Goal: Ask a question: Seek information or help from site administrators or community

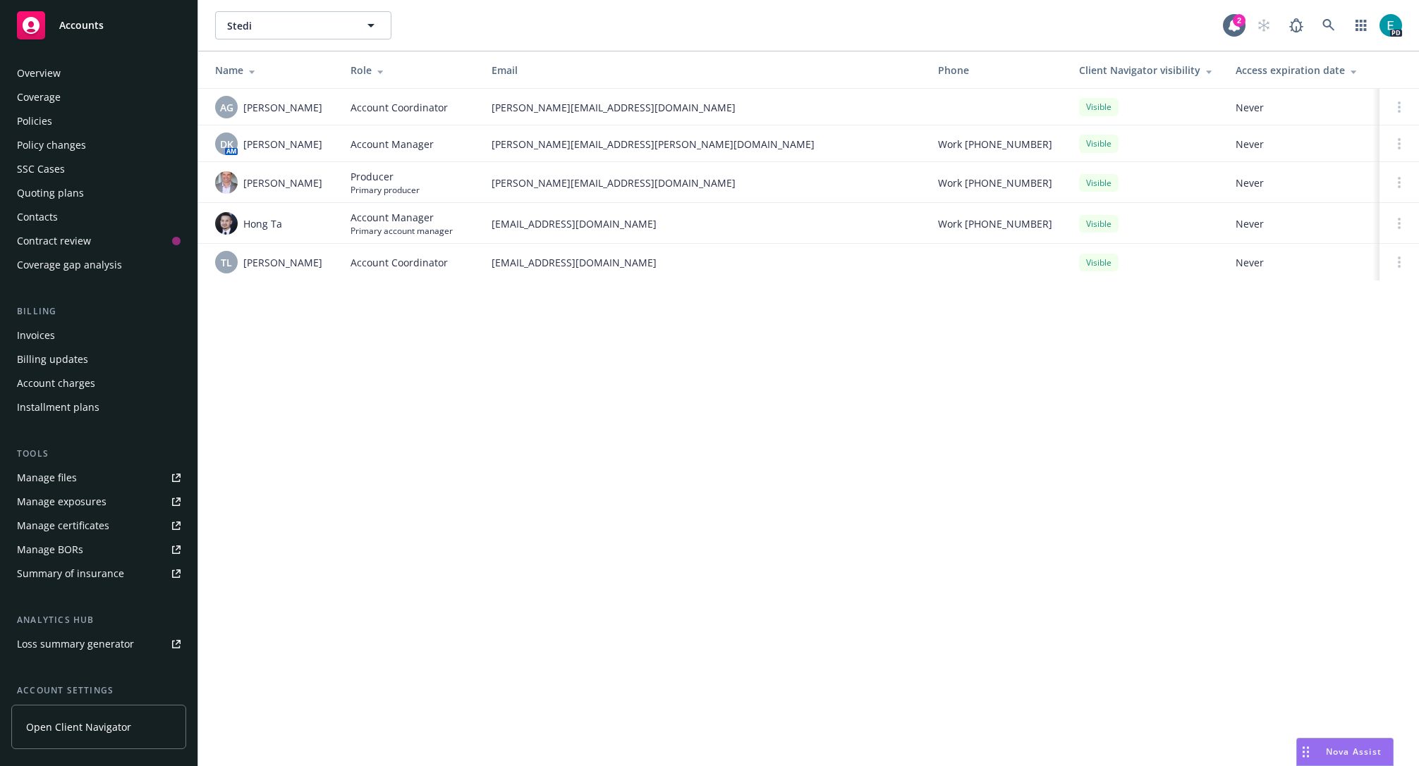
scroll to position [127, 0]
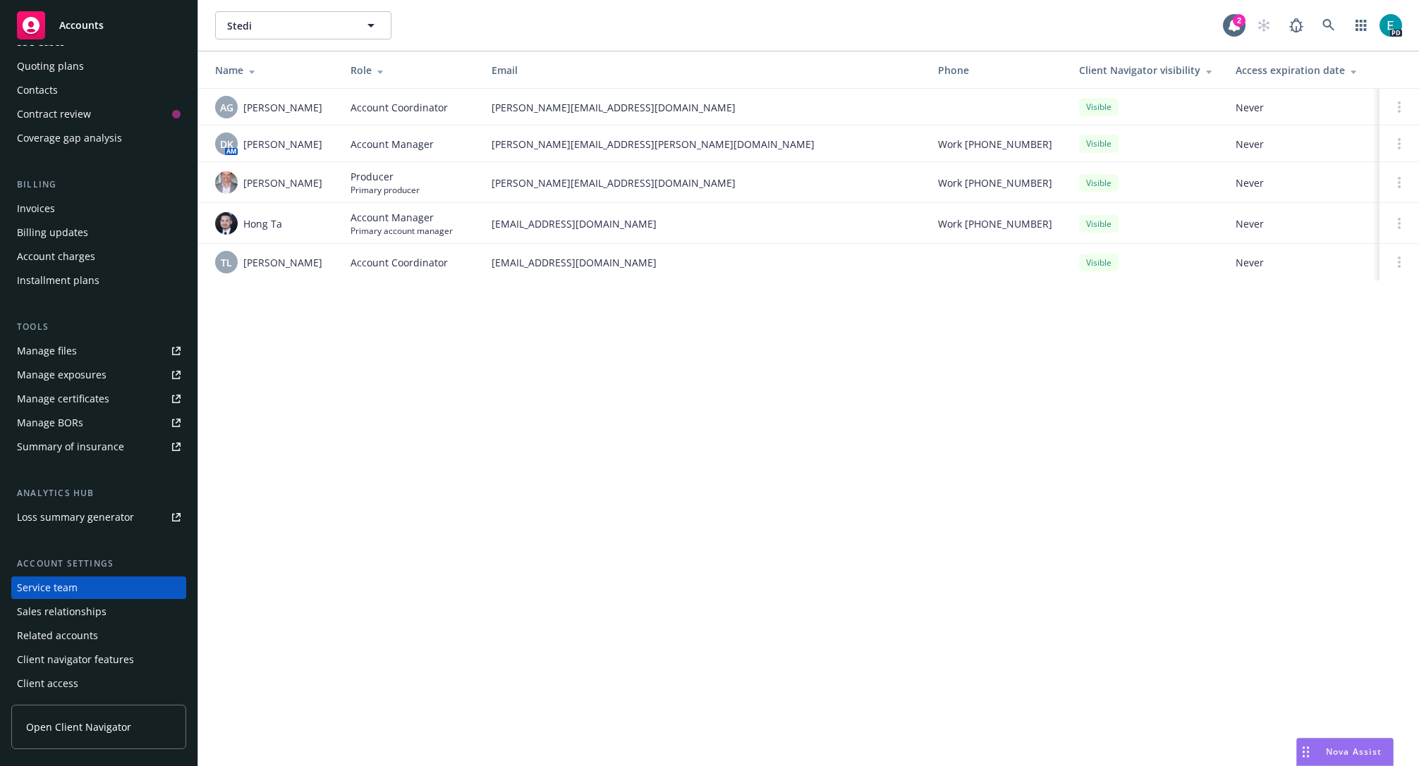
click at [1331, 747] on span "Nova Assist" at bounding box center [1354, 752] width 56 height 12
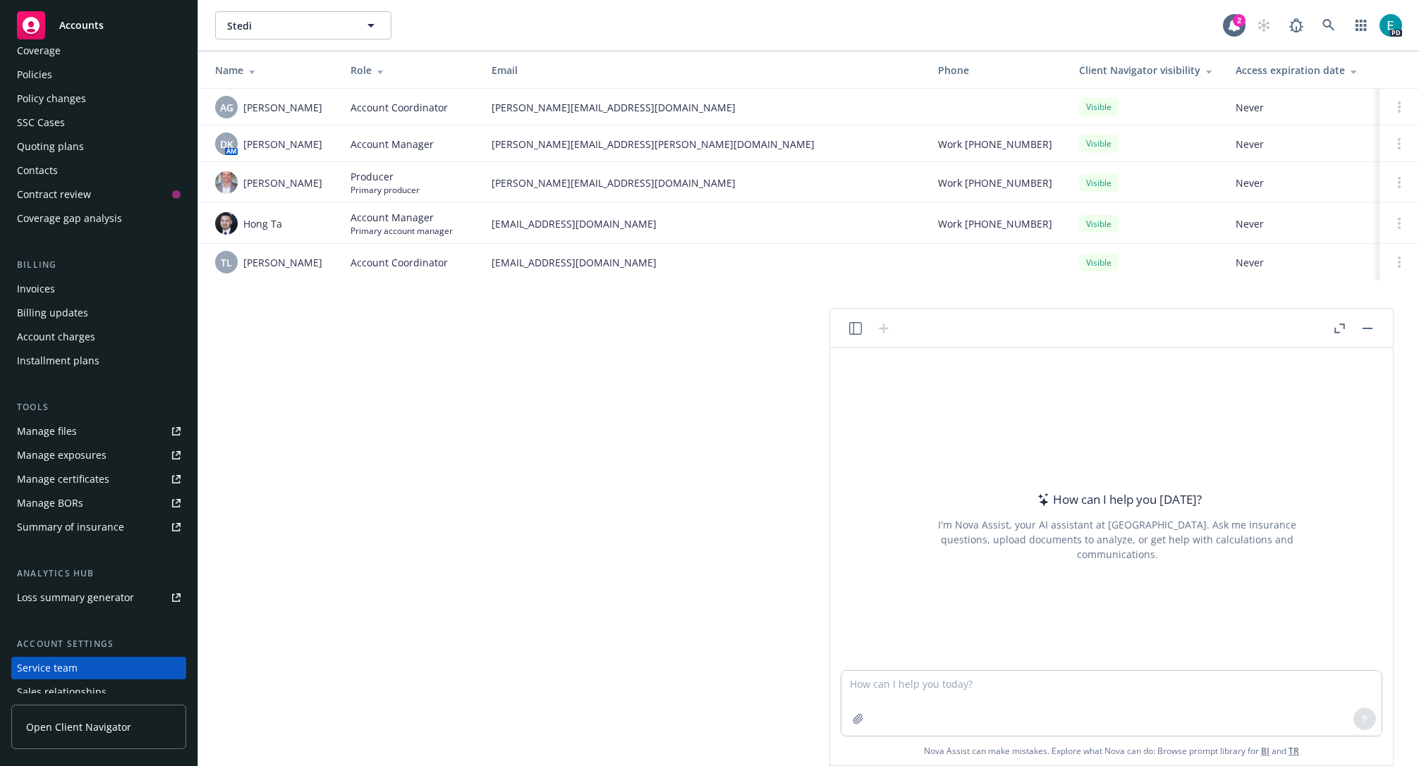
scroll to position [0, 0]
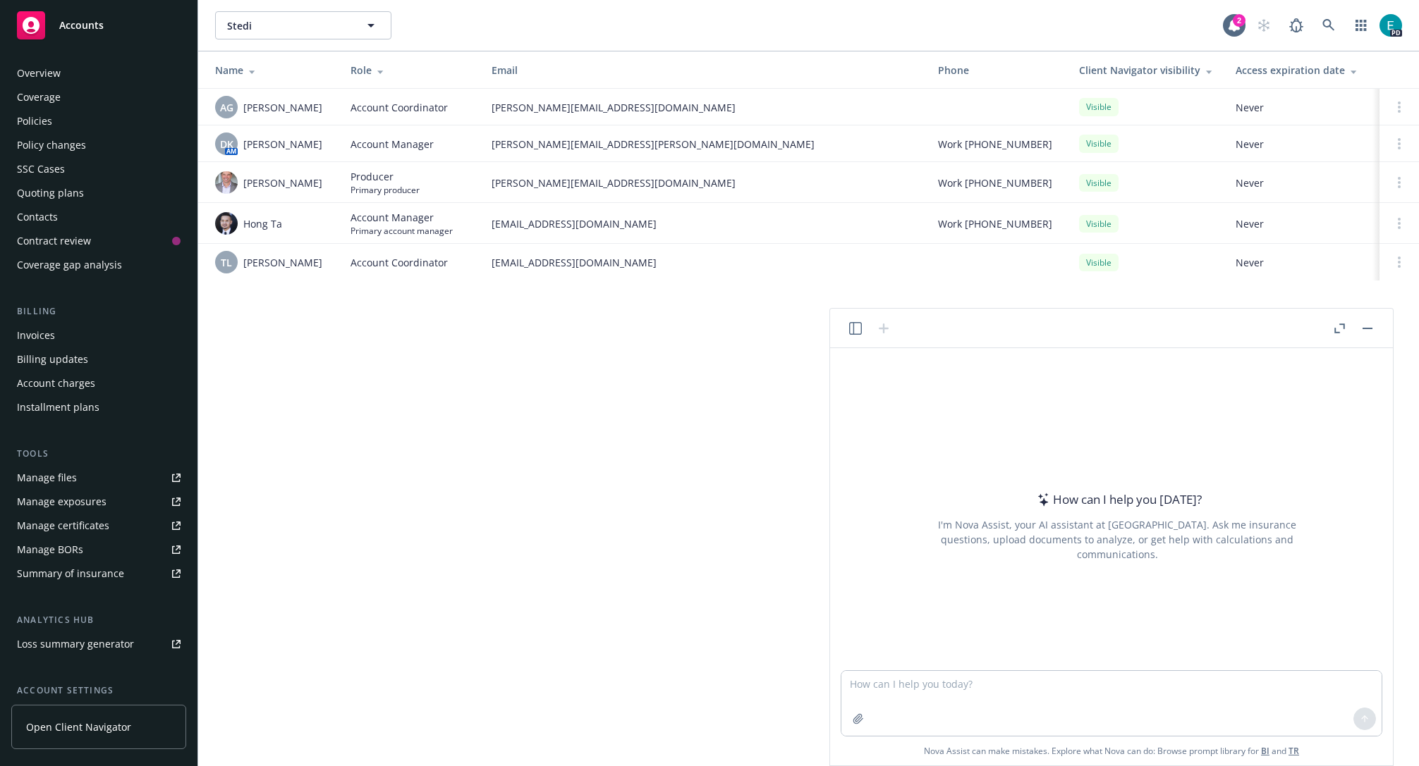
click at [73, 66] on div "Overview" at bounding box center [99, 73] width 164 height 23
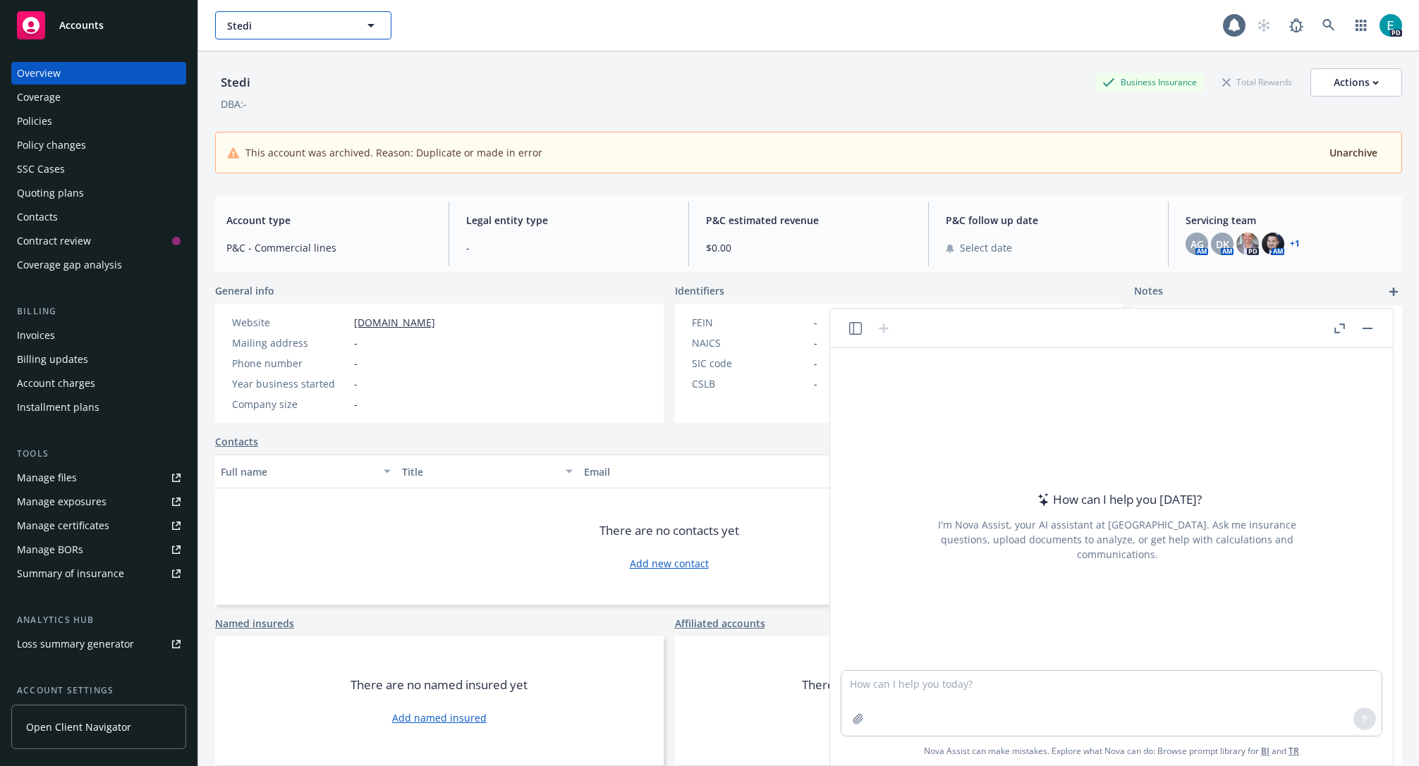
click at [361, 37] on button "Stedi" at bounding box center [303, 25] width 176 height 28
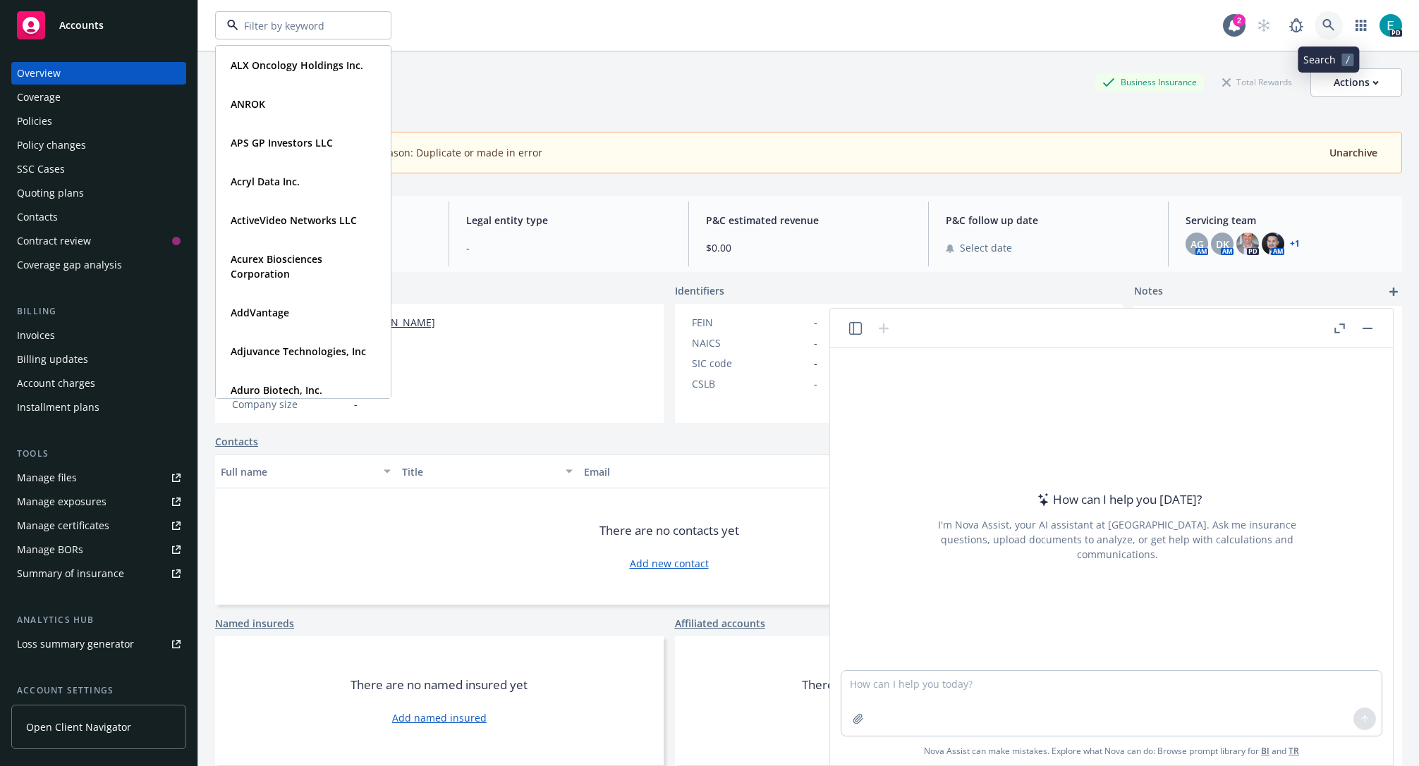
click at [1326, 20] on icon at bounding box center [1328, 25] width 12 height 12
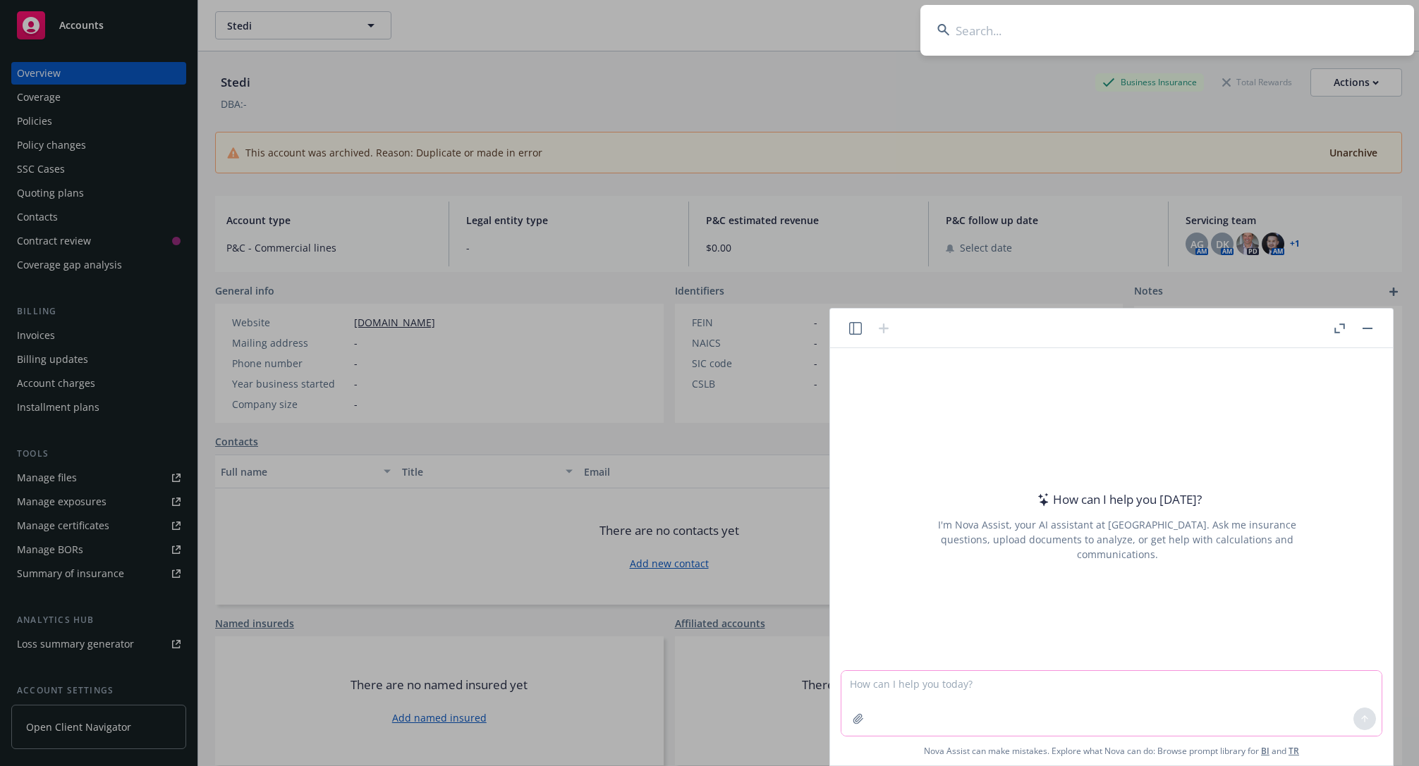
click at [976, 685] on textarea at bounding box center [1111, 703] width 540 height 65
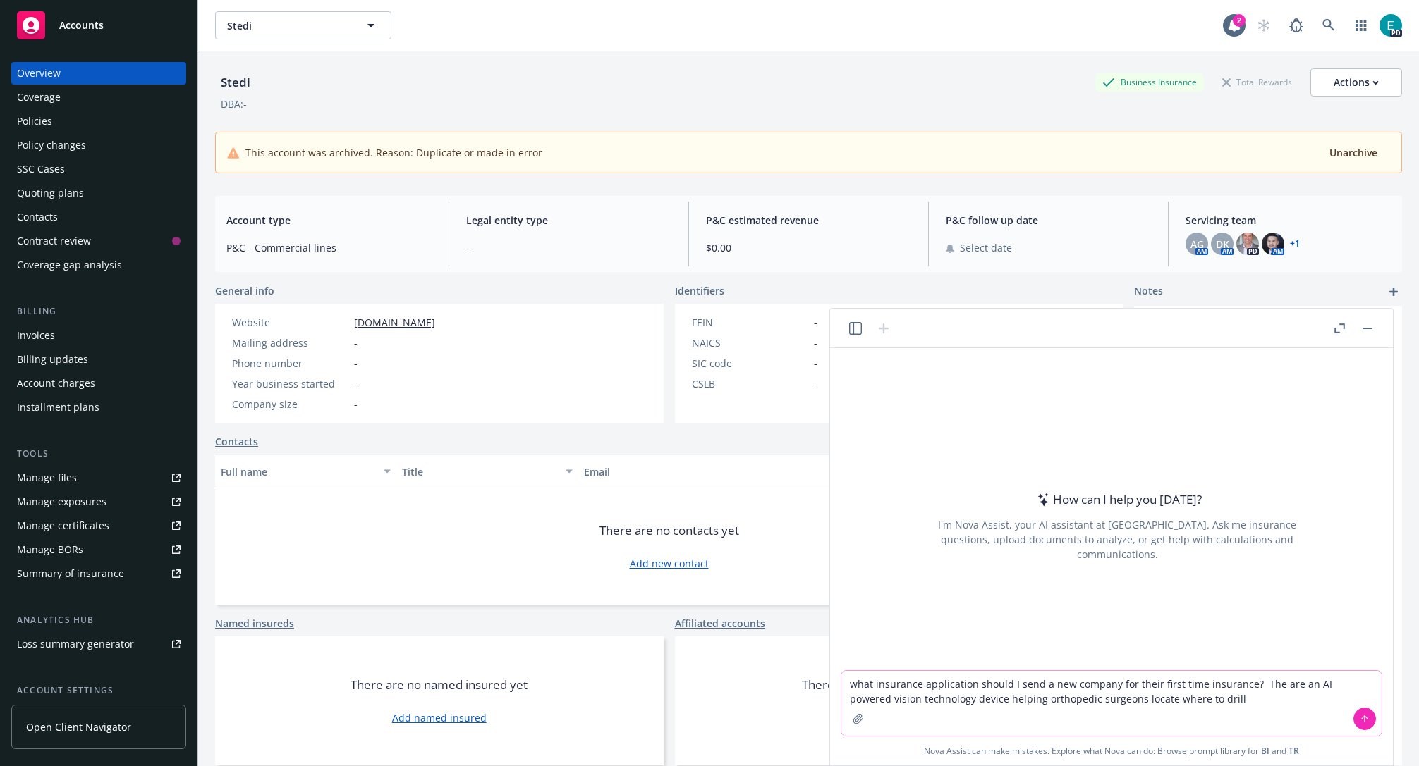
type textarea "what insurance application should I send a new company for their first time ins…"
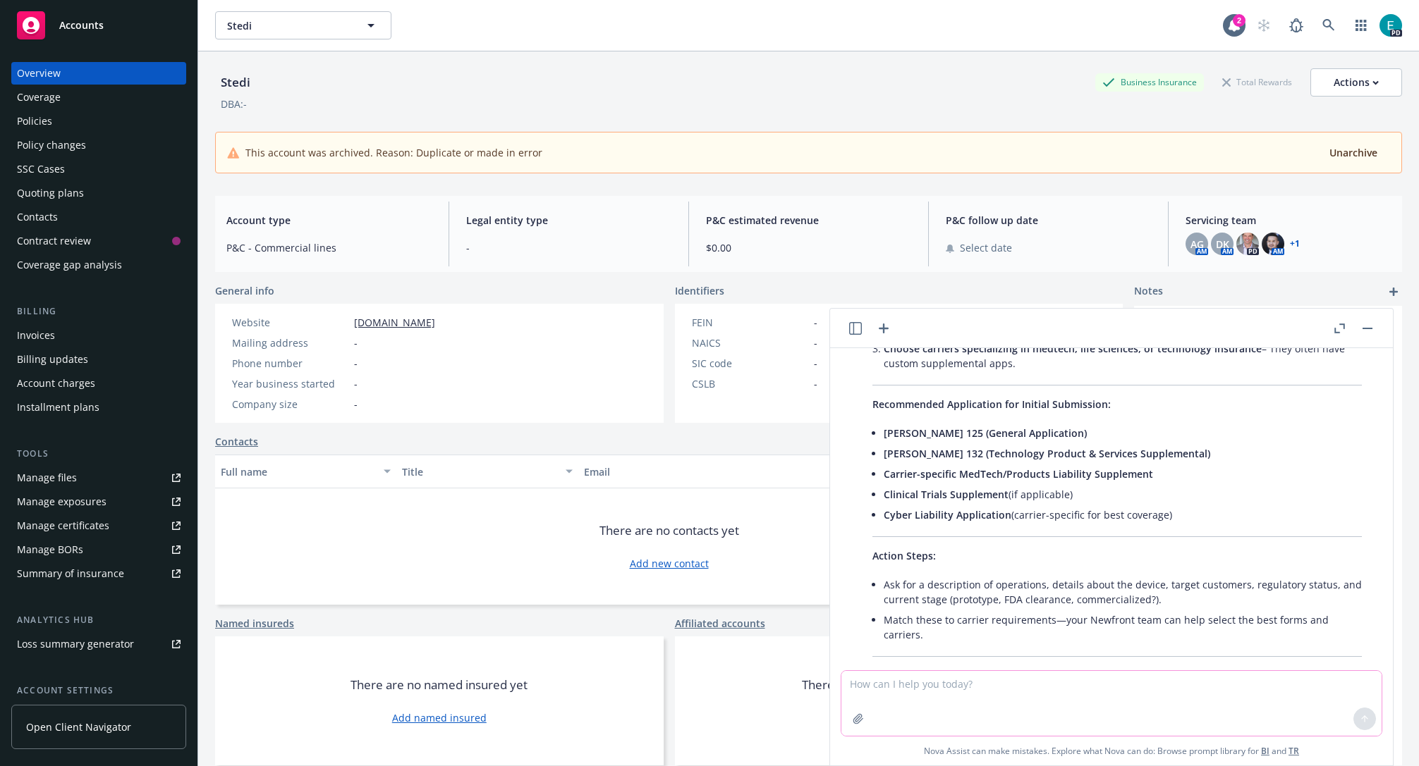
scroll to position [888, 0]
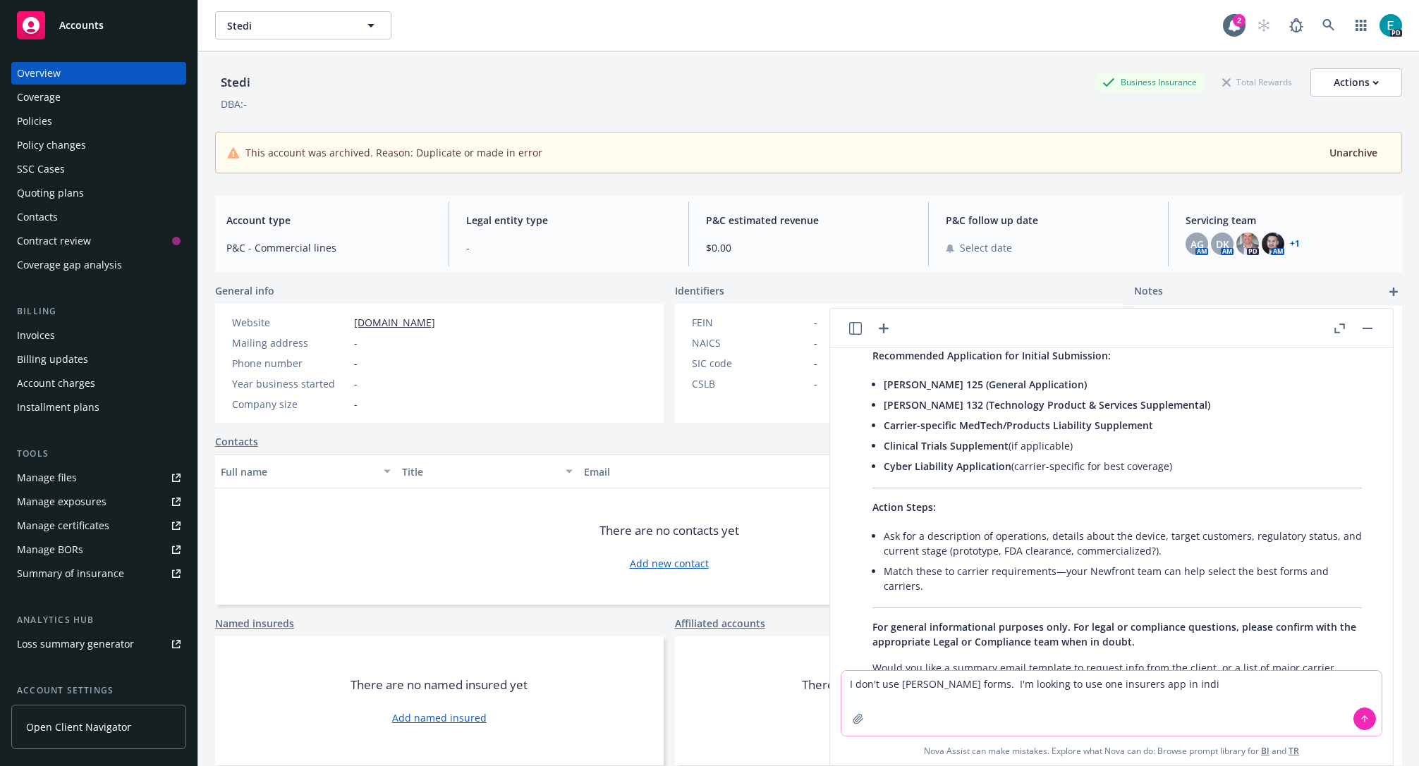
type textarea "I don't use [PERSON_NAME] forms. I'm looking to use one insurers app in indio"
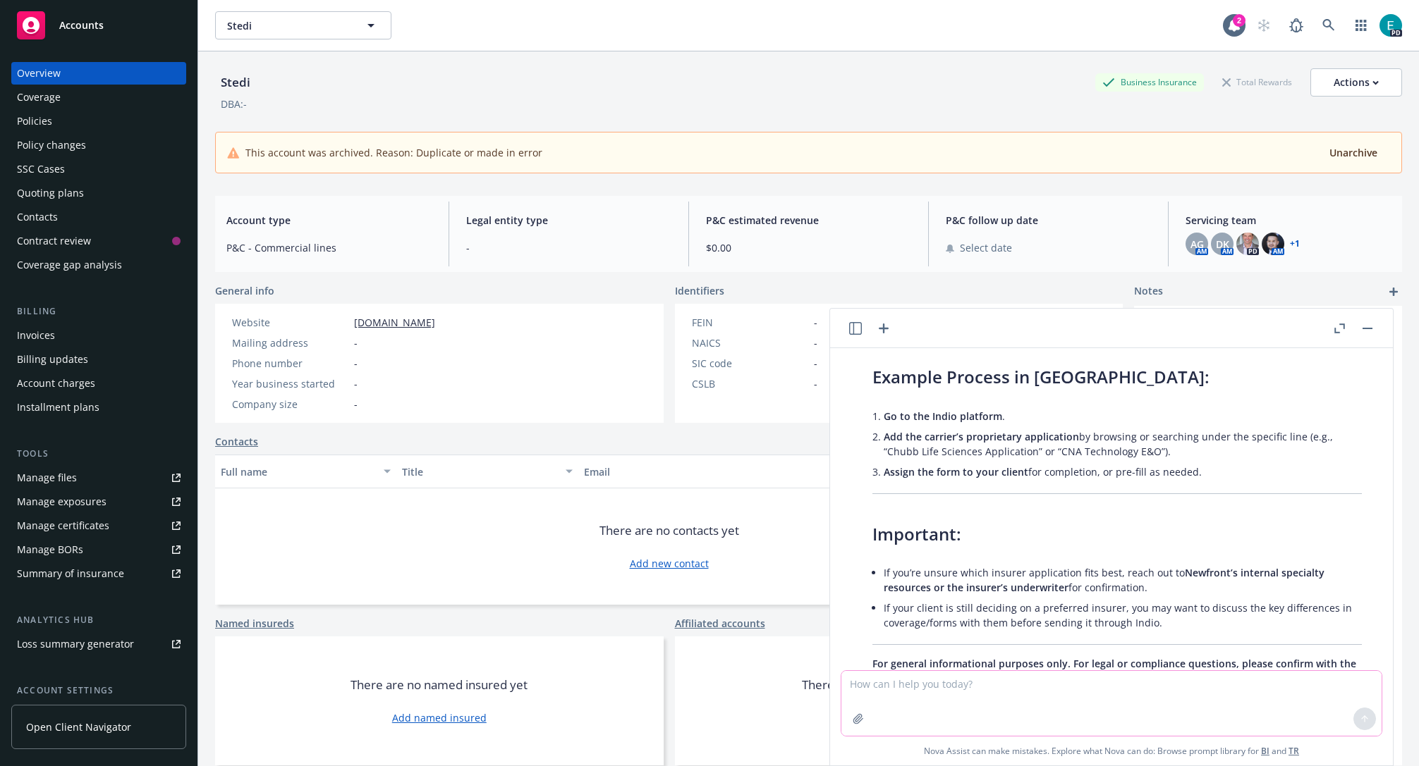
scroll to position [1895, 0]
